Goal: Find specific page/section: Find specific page/section

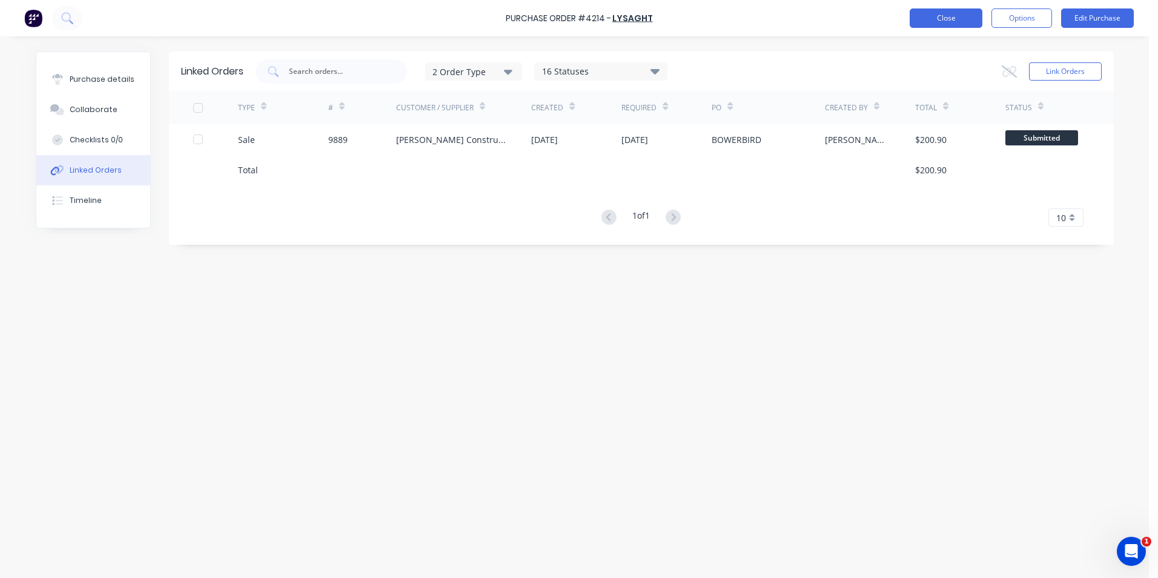
click at [932, 14] on button "Close" at bounding box center [946, 17] width 73 height 19
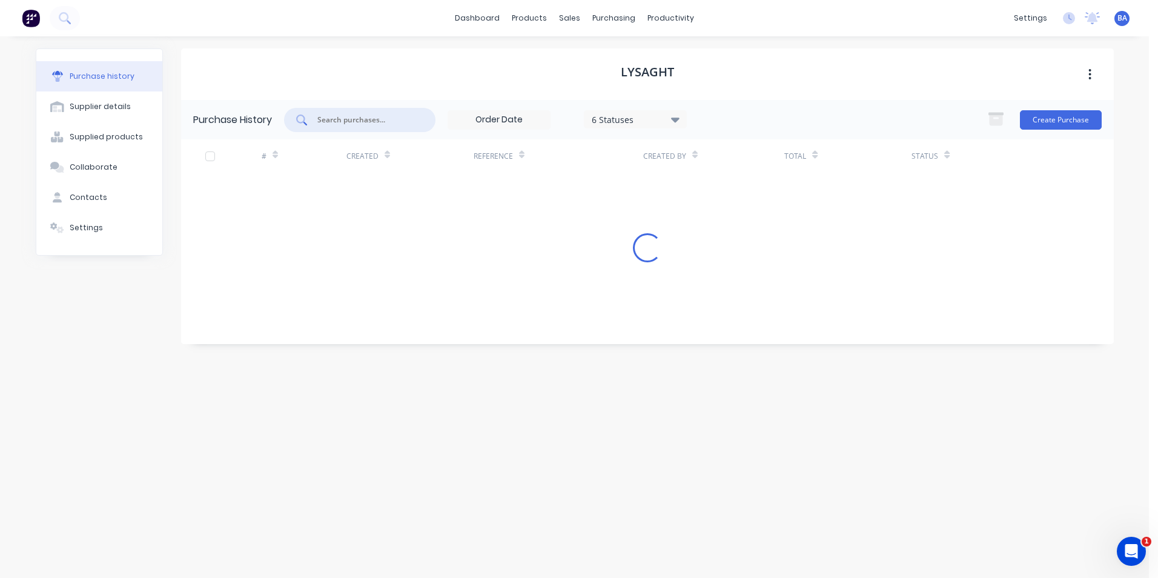
click at [405, 119] on input "text" at bounding box center [366, 120] width 101 height 12
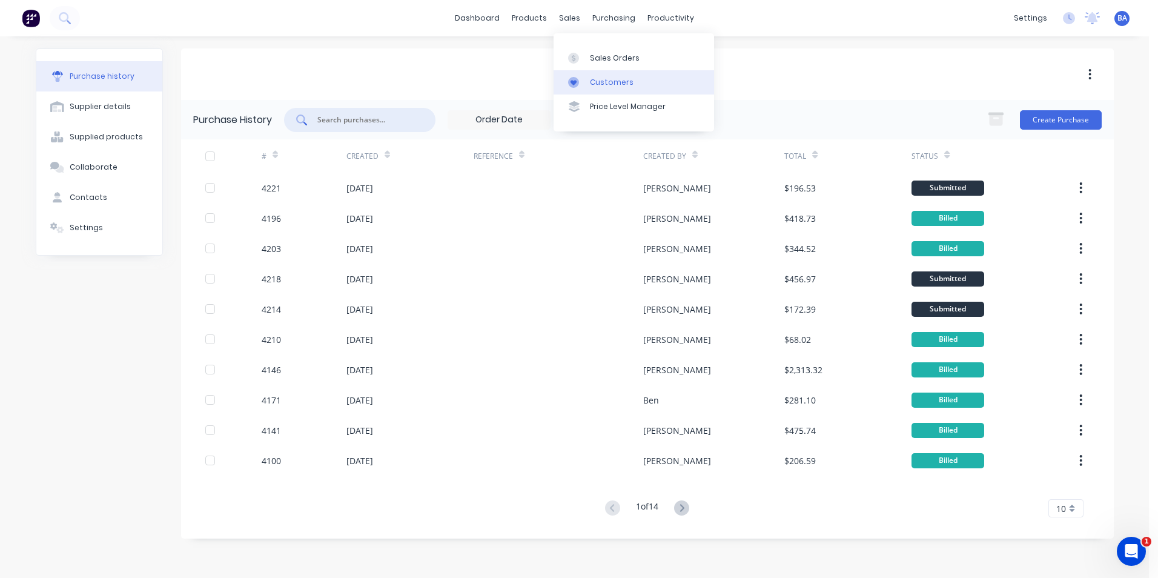
click at [596, 82] on div "Customers" at bounding box center [612, 82] width 44 height 11
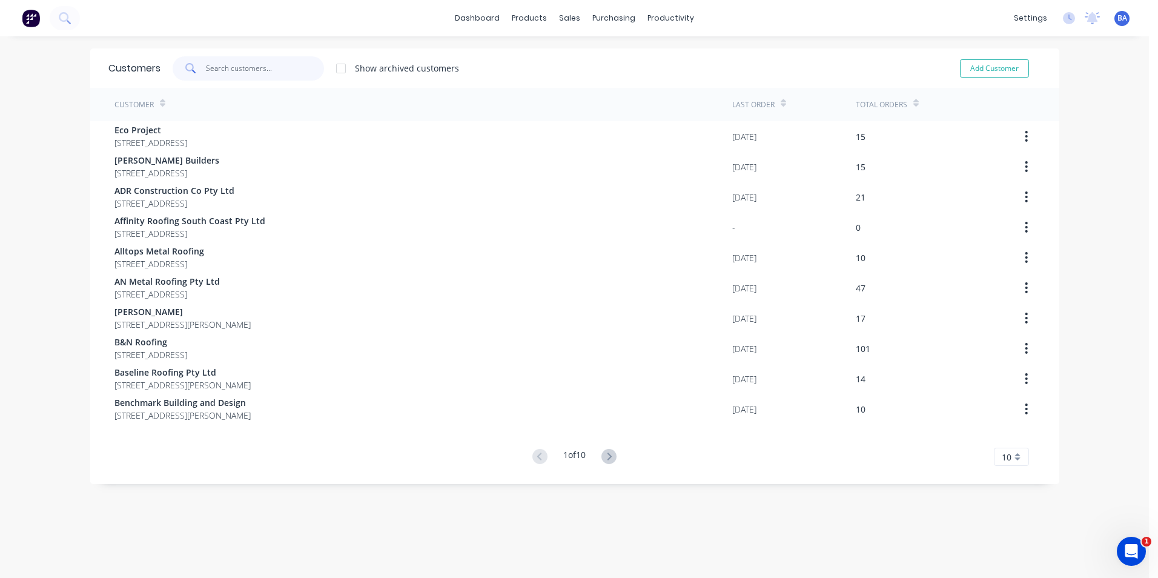
click at [307, 67] on input "text" at bounding box center [265, 68] width 118 height 24
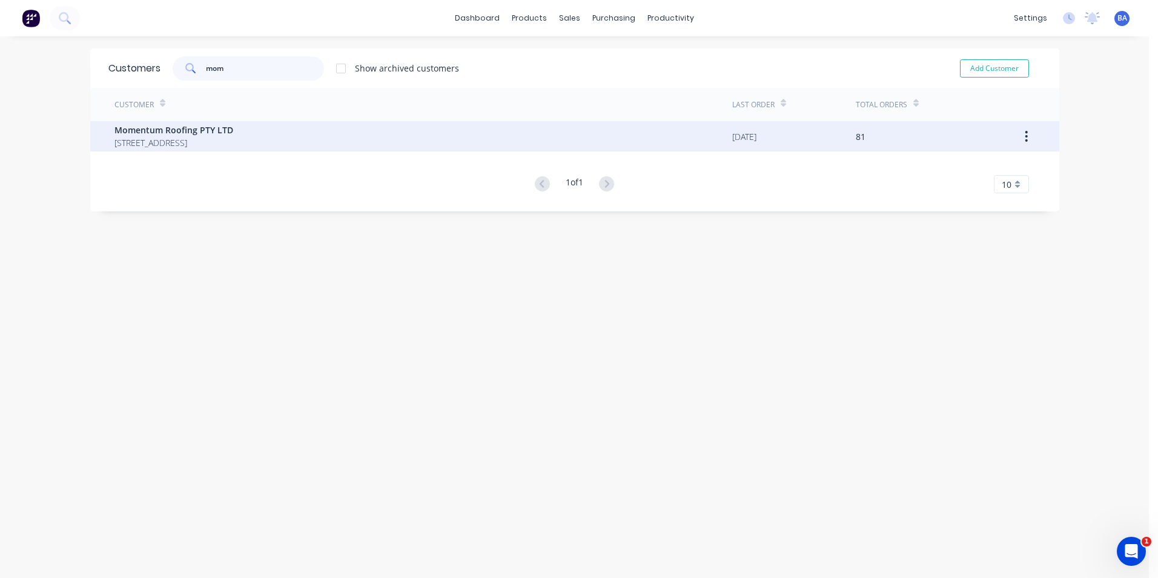
type input "mom"
click at [233, 128] on span "Momentum Roofing PTY LTD" at bounding box center [174, 130] width 119 height 13
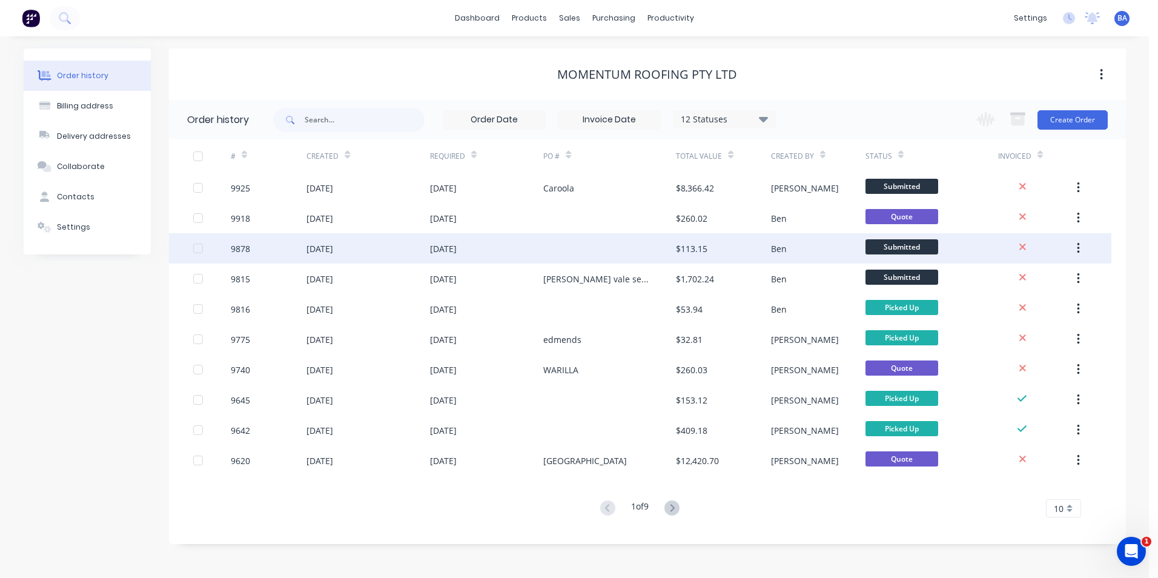
click at [574, 244] on div at bounding box center [609, 248] width 133 height 30
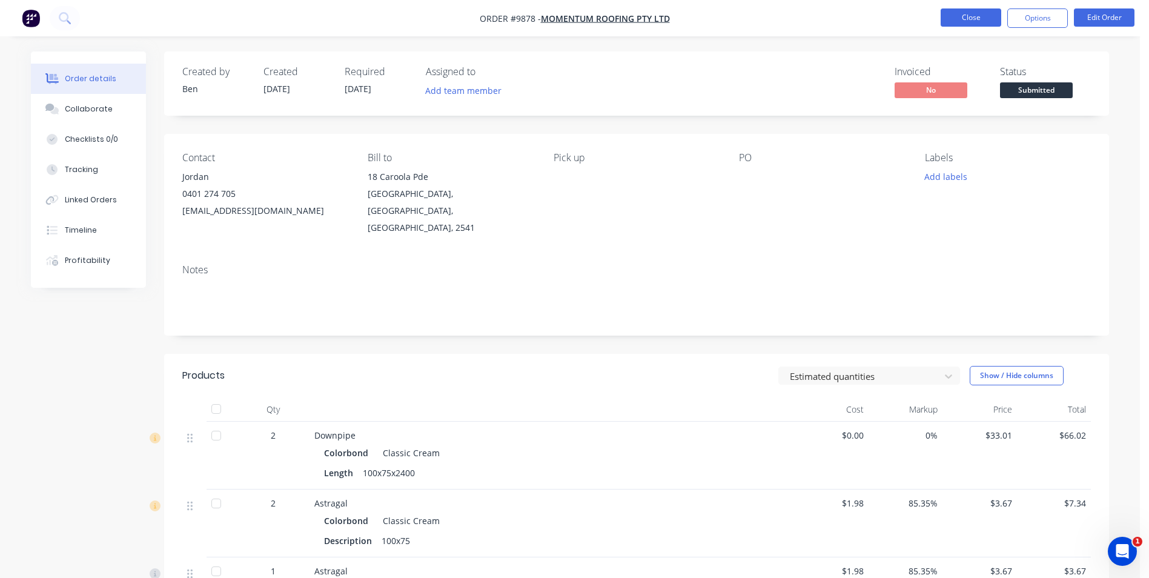
click at [974, 14] on button "Close" at bounding box center [971, 17] width 61 height 18
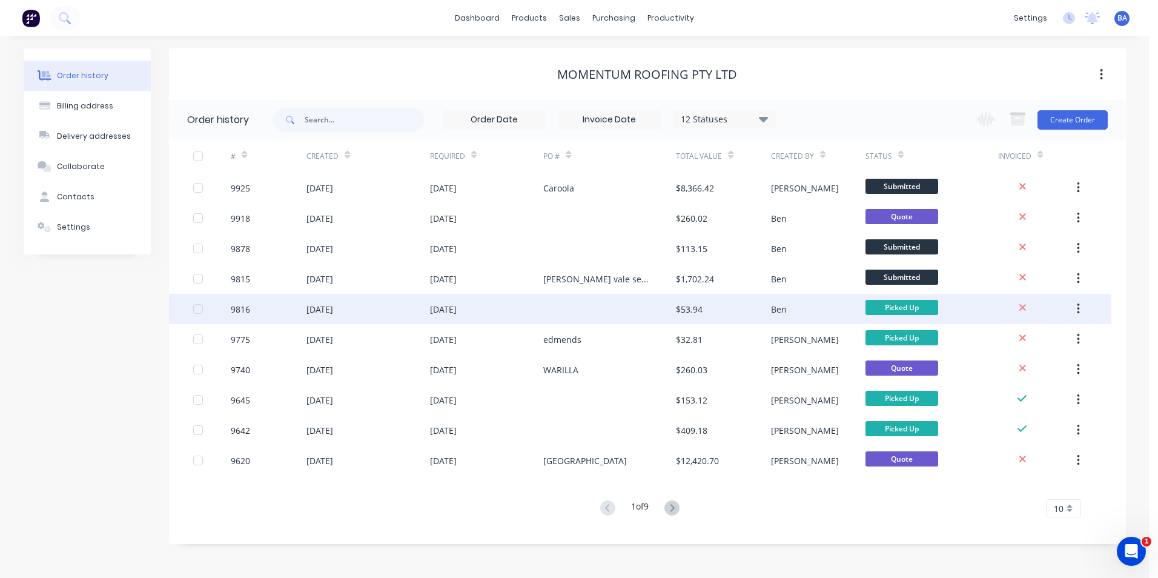
click at [610, 311] on div at bounding box center [609, 309] width 133 height 30
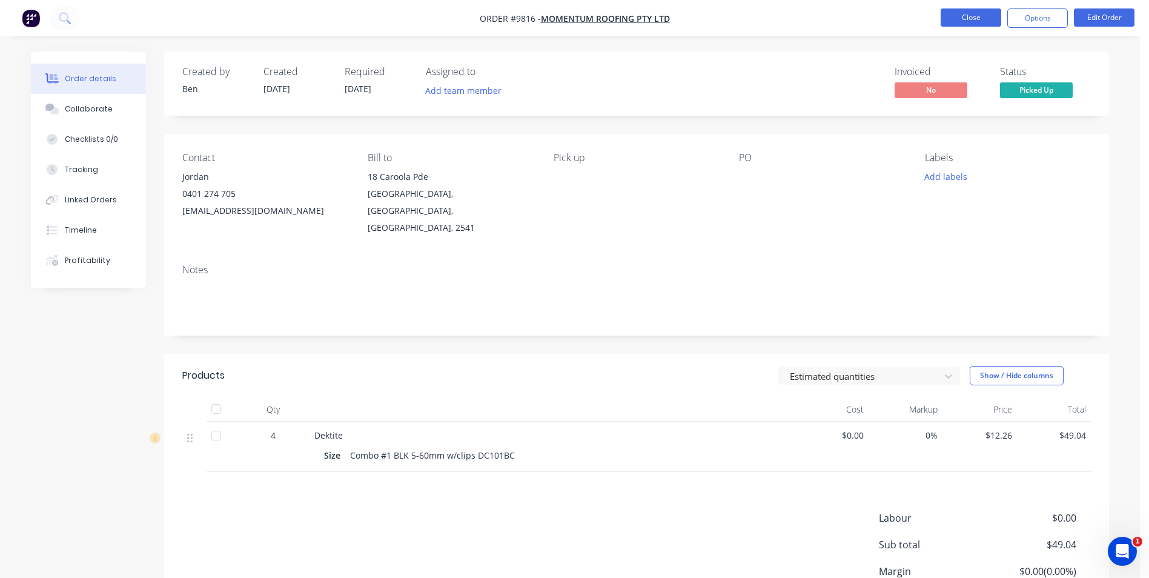
click at [955, 16] on button "Close" at bounding box center [971, 17] width 61 height 18
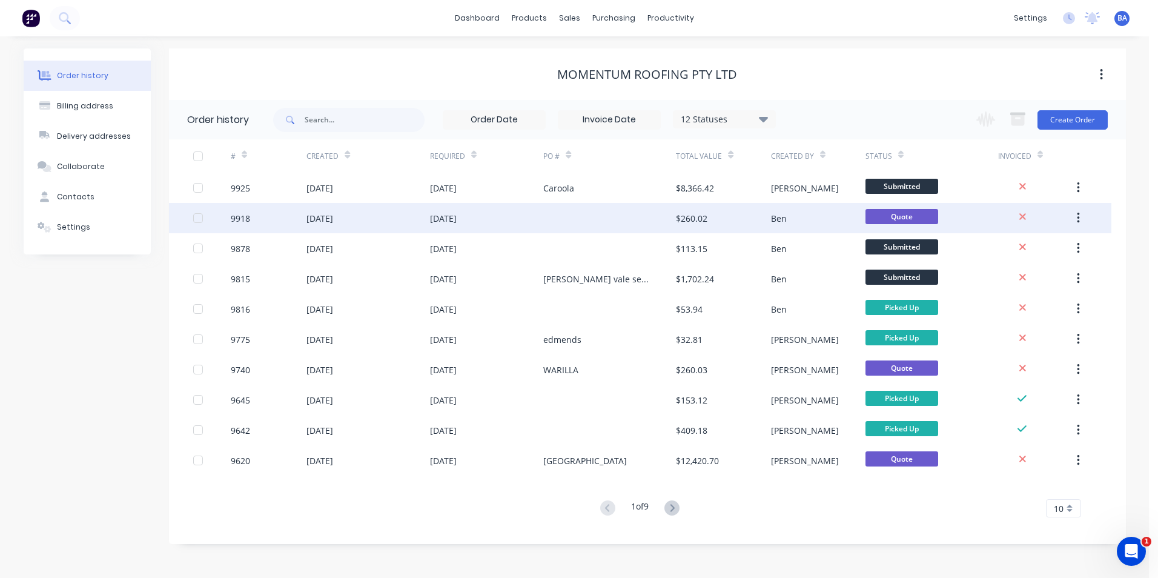
click at [593, 207] on div at bounding box center [609, 218] width 133 height 30
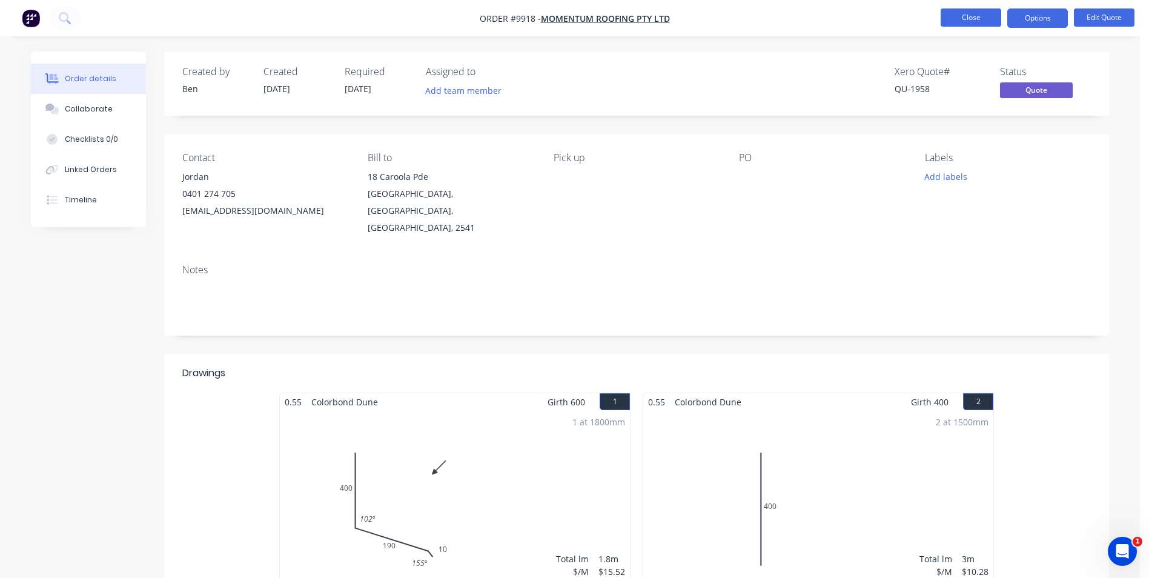
click at [948, 20] on button "Close" at bounding box center [971, 17] width 61 height 18
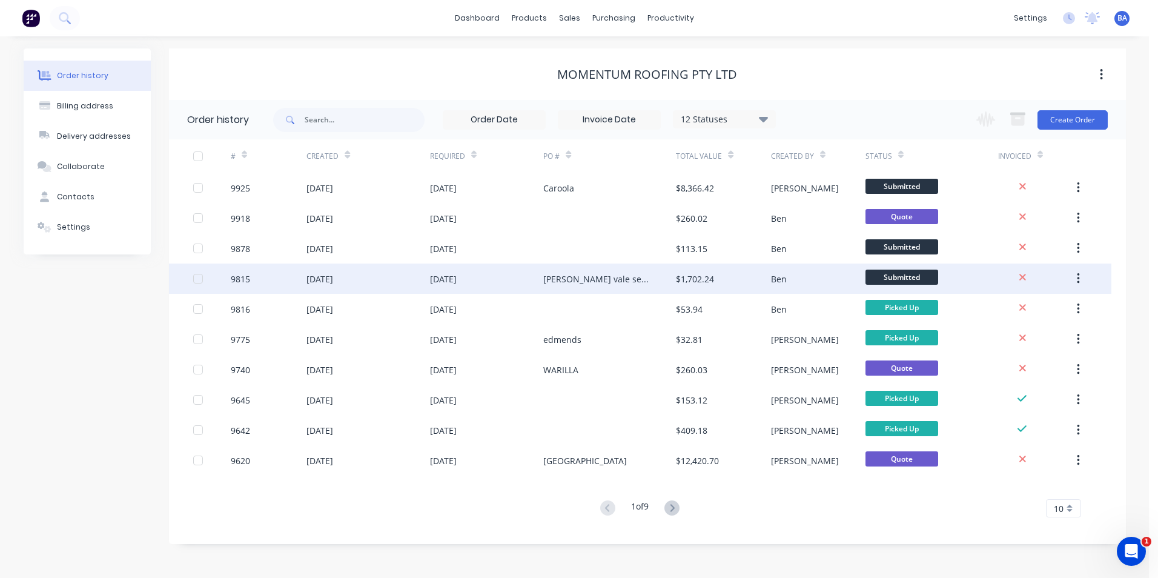
click at [588, 281] on div "[PERSON_NAME] vale services club" at bounding box center [597, 279] width 108 height 13
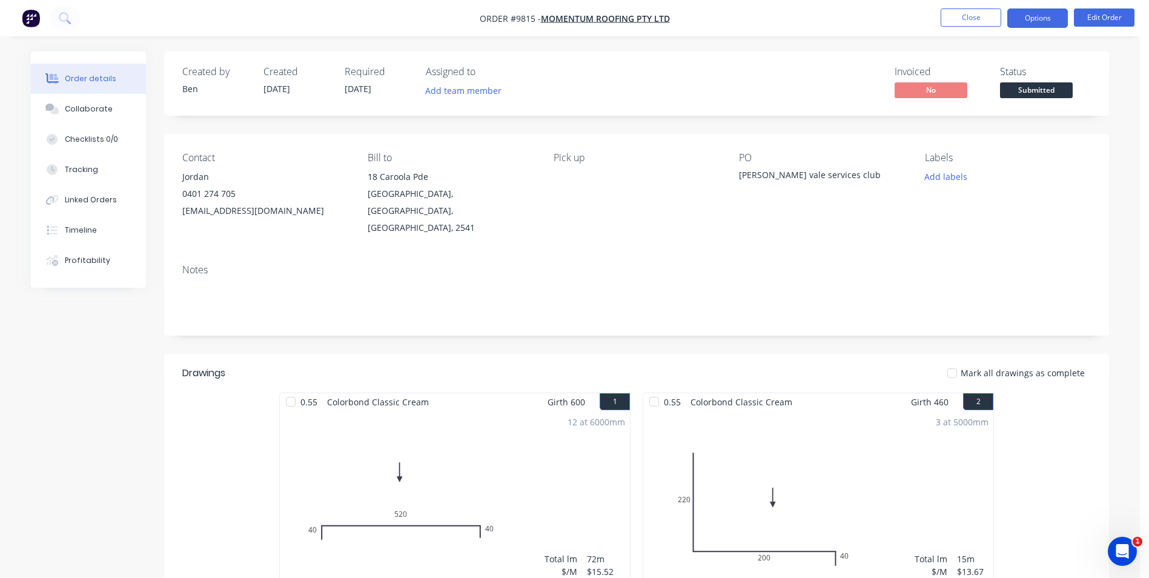
click at [1041, 18] on button "Options" at bounding box center [1037, 17] width 61 height 19
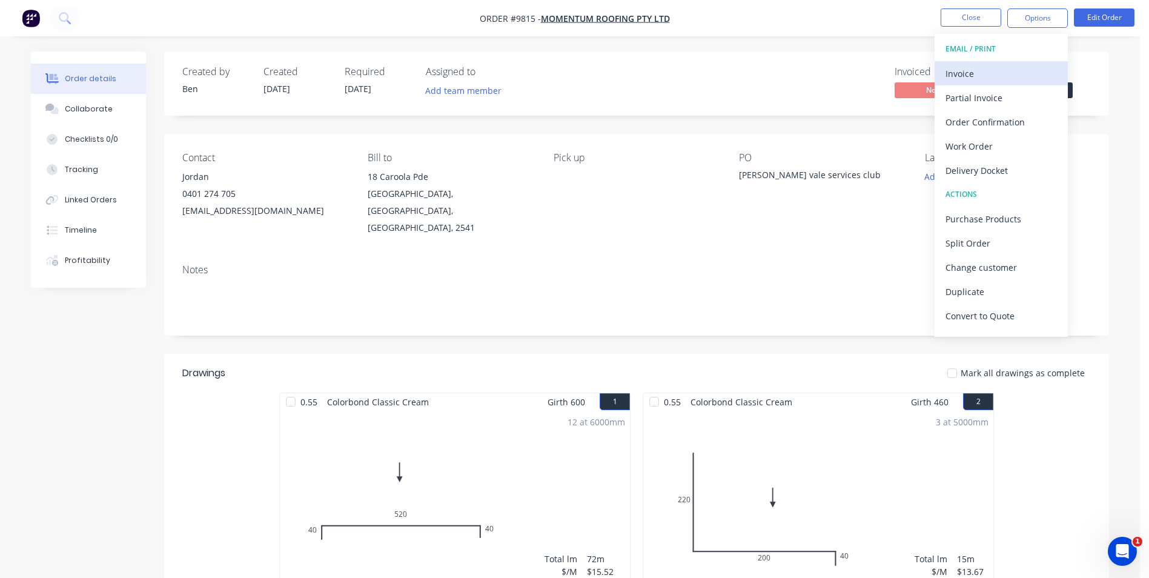
click at [986, 66] on div "Invoice" at bounding box center [1001, 74] width 111 height 18
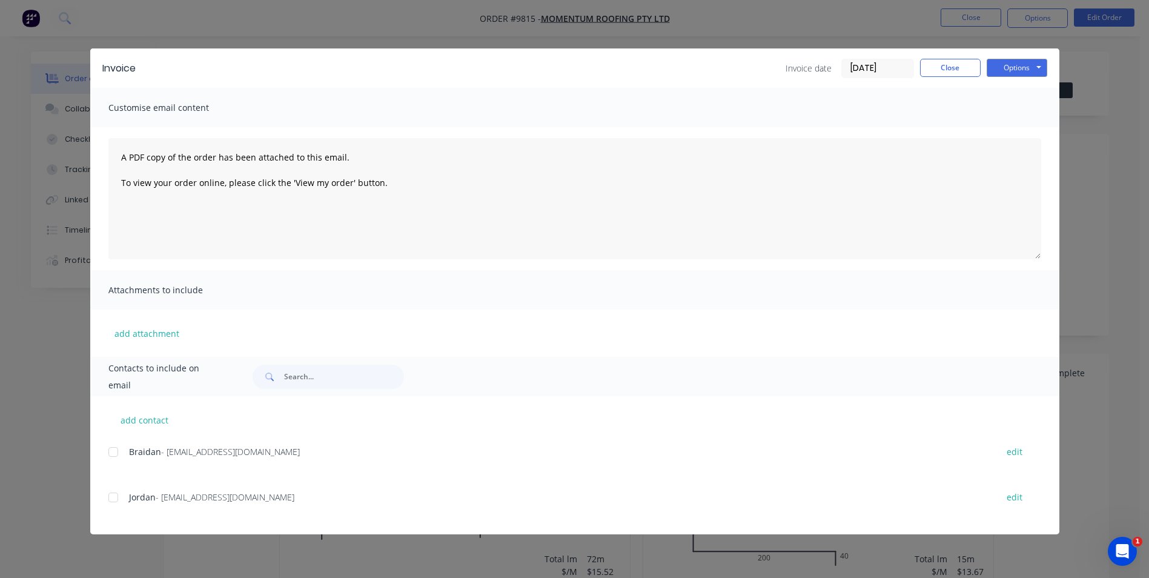
click at [111, 497] on div at bounding box center [113, 497] width 24 height 24
click at [1015, 63] on button "Options" at bounding box center [1017, 68] width 61 height 18
click at [1022, 125] on button "Email" at bounding box center [1026, 129] width 78 height 20
click at [965, 62] on button "Close" at bounding box center [950, 68] width 61 height 18
